Goal: Book appointment/travel/reservation

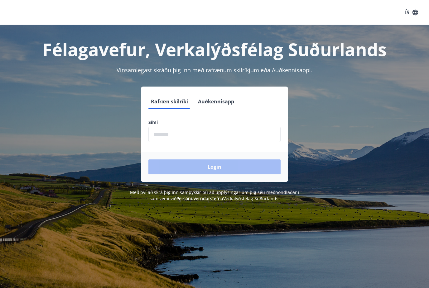
click at [236, 136] on input "phone" at bounding box center [214, 134] width 132 height 15
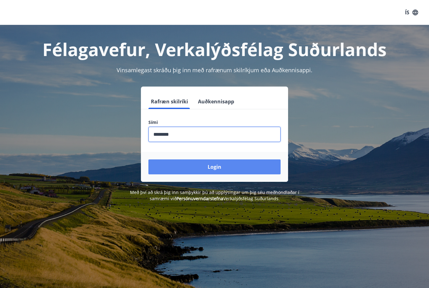
type input "********"
click at [227, 170] on button "Login" at bounding box center [214, 167] width 132 height 15
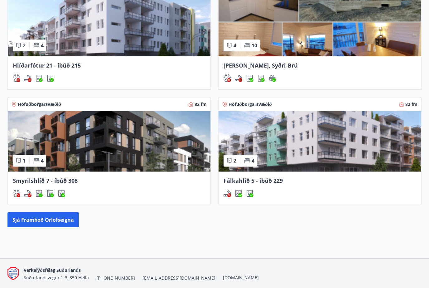
scroll to position [441, 0]
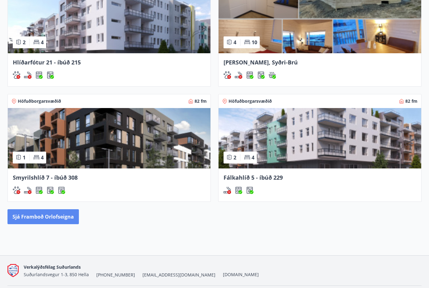
click at [29, 216] on button "Sjá framboð orlofseigna" at bounding box center [42, 217] width 71 height 15
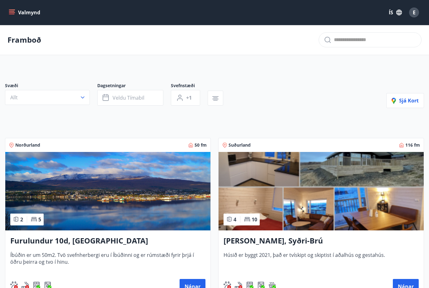
click at [63, 181] on img at bounding box center [107, 191] width 205 height 79
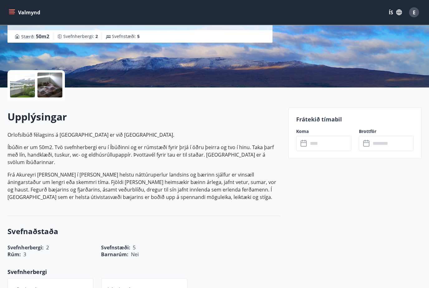
scroll to position [89, 0]
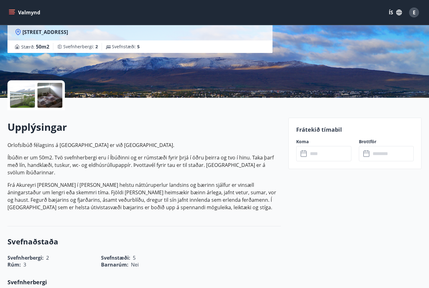
click at [326, 157] on input "text" at bounding box center [329, 153] width 43 height 15
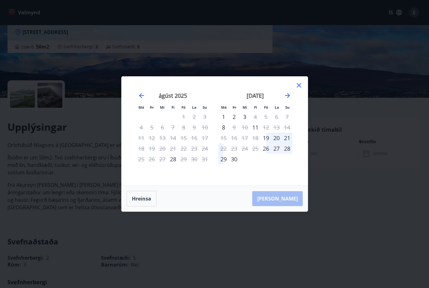
click at [298, 89] on icon at bounding box center [298, 85] width 7 height 7
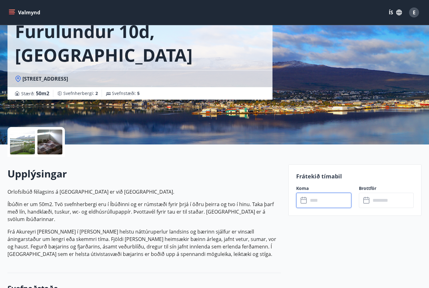
scroll to position [0, 0]
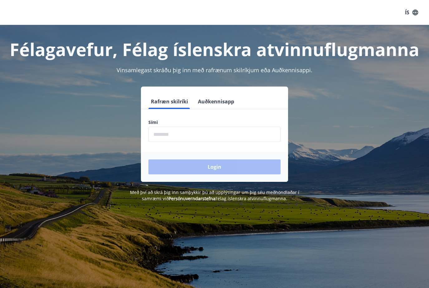
click at [225, 135] on input "phone" at bounding box center [214, 134] width 132 height 15
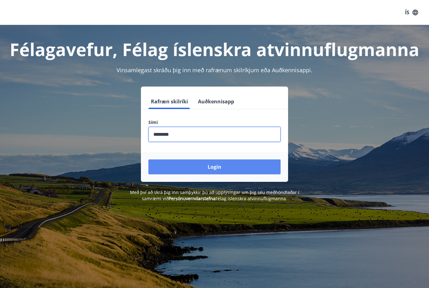
click at [231, 172] on button "Login" at bounding box center [214, 167] width 132 height 15
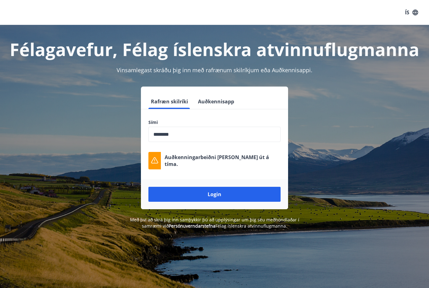
click at [232, 136] on input "phone" at bounding box center [214, 134] width 132 height 15
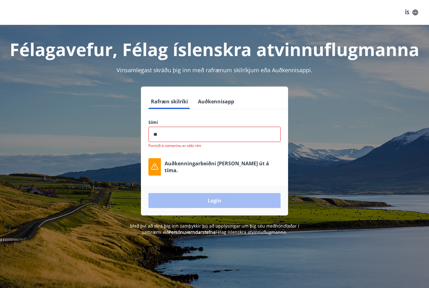
type input "*"
